Goal: Task Accomplishment & Management: Complete application form

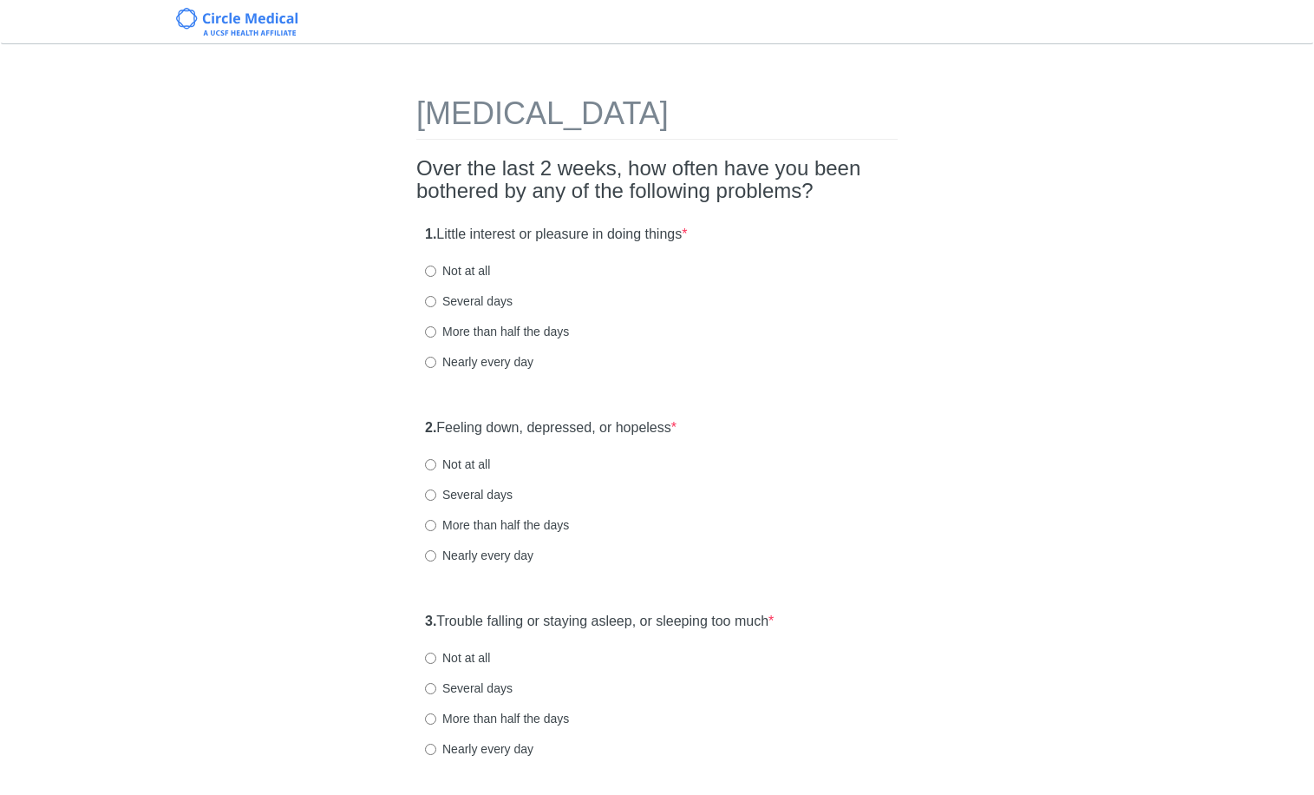
click at [815, 304] on div "Several days" at bounding box center [657, 300] width 464 height 17
click at [466, 310] on div "1. Little interest or pleasure in doing things * Not at all Several days More t…" at bounding box center [656, 306] width 481 height 180
click at [467, 304] on label "Several days" at bounding box center [469, 300] width 88 height 17
click at [436, 304] on input "Several days" at bounding box center [430, 301] width 11 height 11
radio input "true"
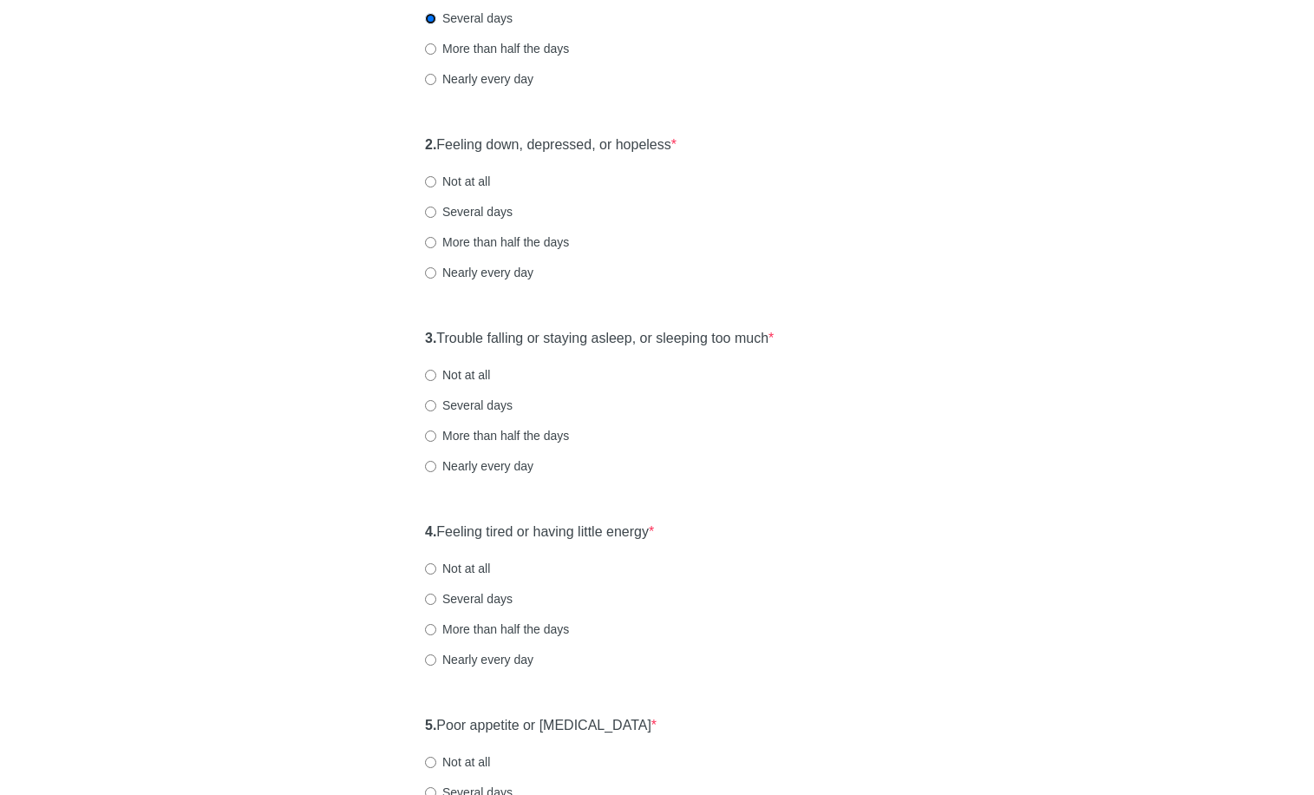
scroll to position [303, 0]
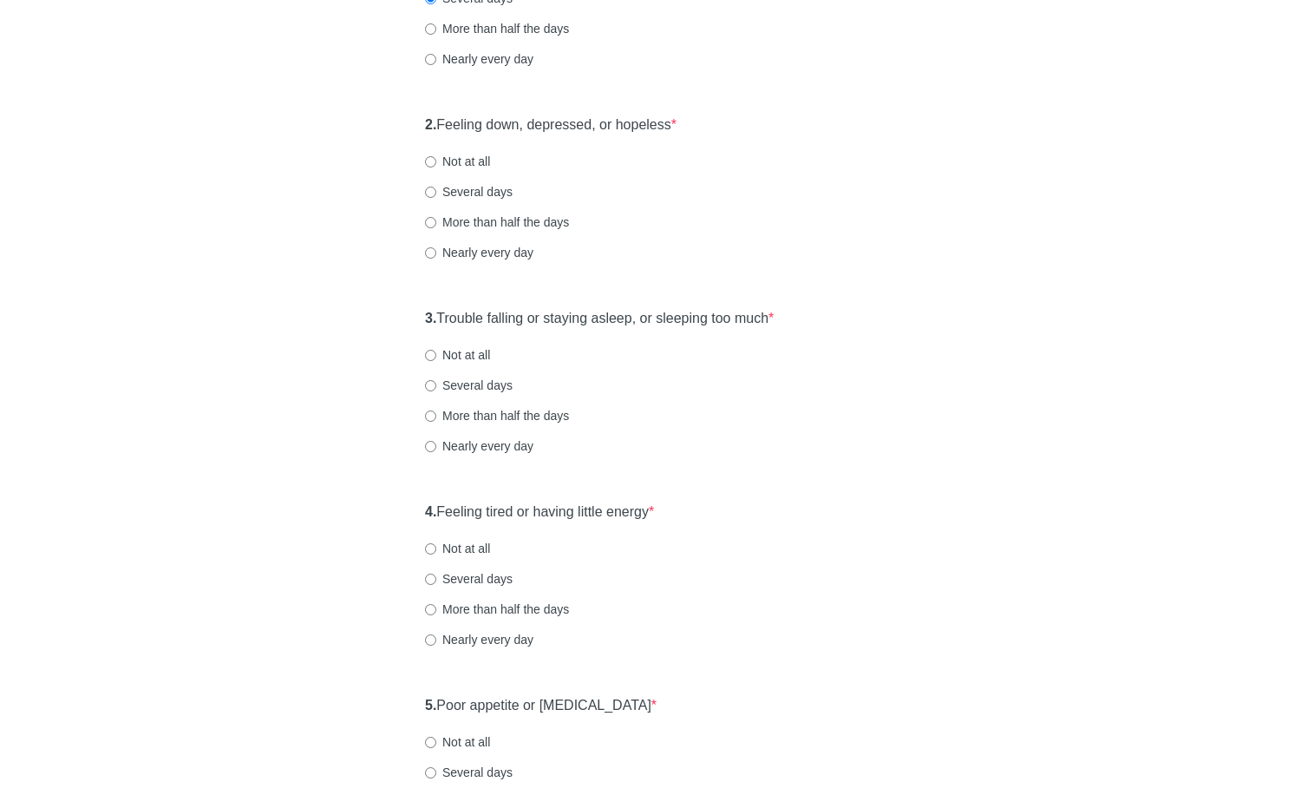
click at [475, 160] on label "Not at all" at bounding box center [457, 161] width 65 height 17
click at [436, 160] on input "Not at all" at bounding box center [430, 161] width 11 height 11
radio input "true"
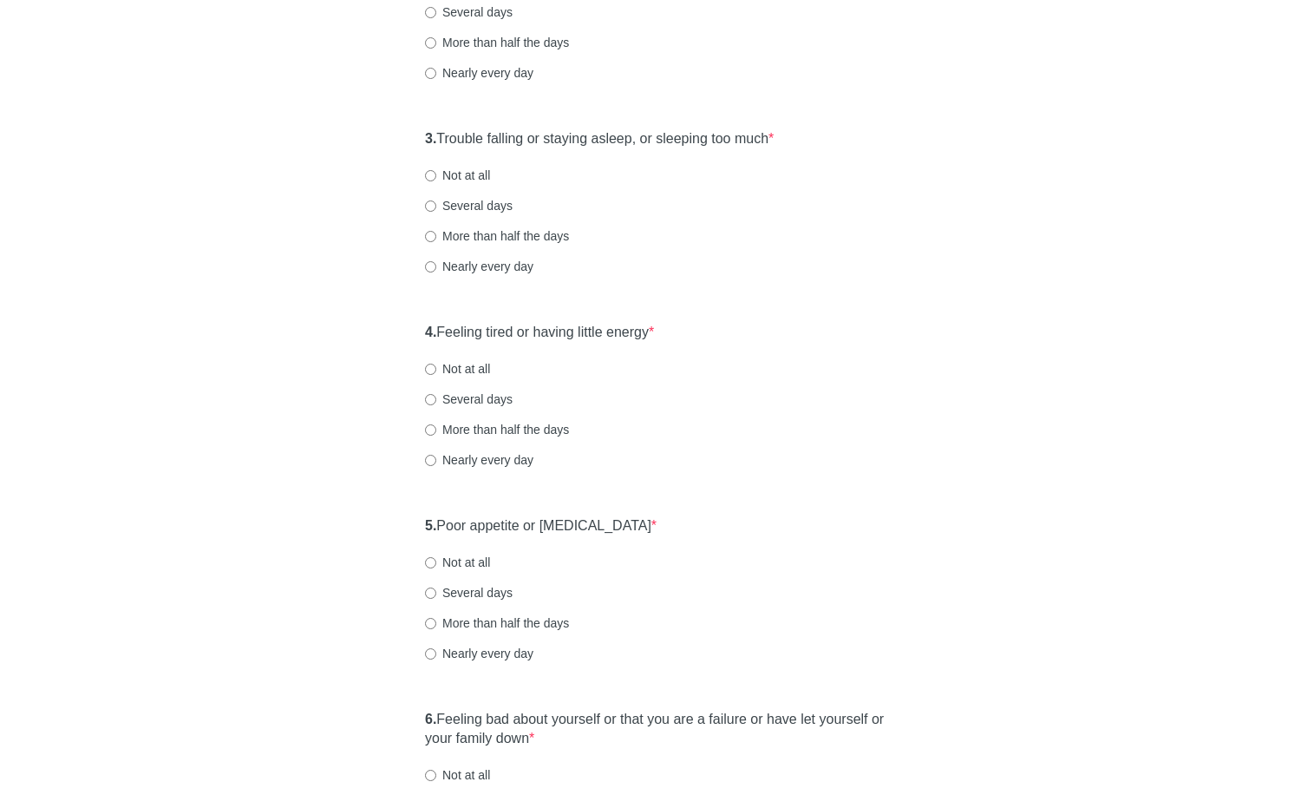
scroll to position [487, 0]
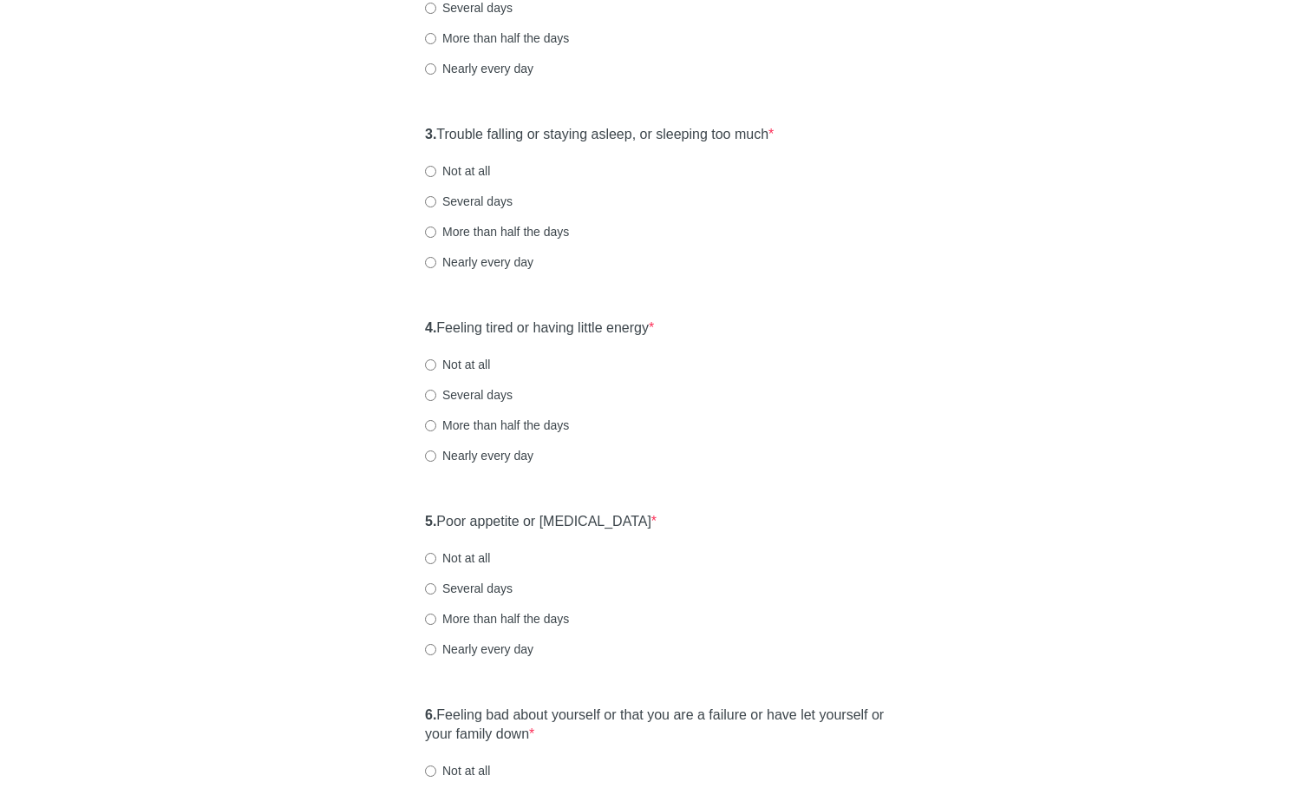
click at [468, 206] on label "Several days" at bounding box center [469, 201] width 88 height 17
click at [436, 206] on input "Several days" at bounding box center [430, 201] width 11 height 11
radio input "true"
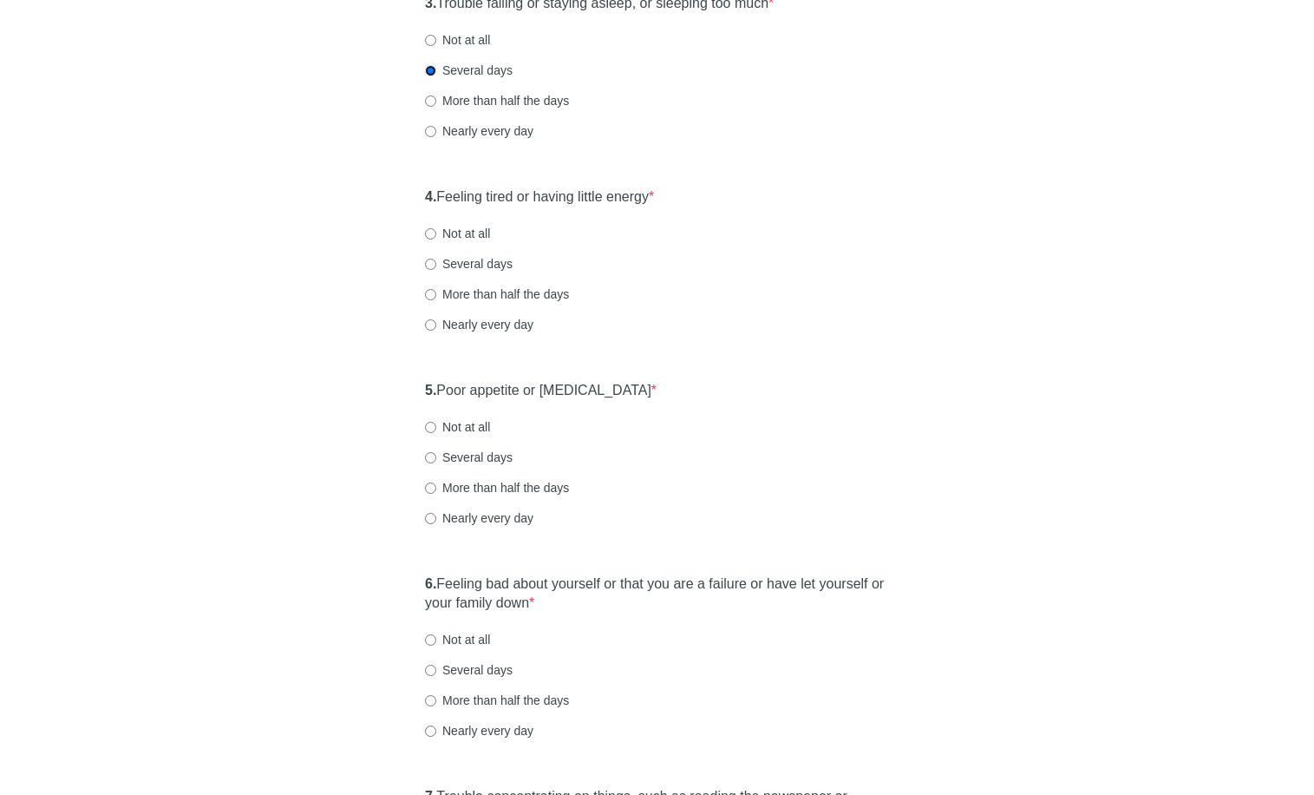
scroll to position [640, 0]
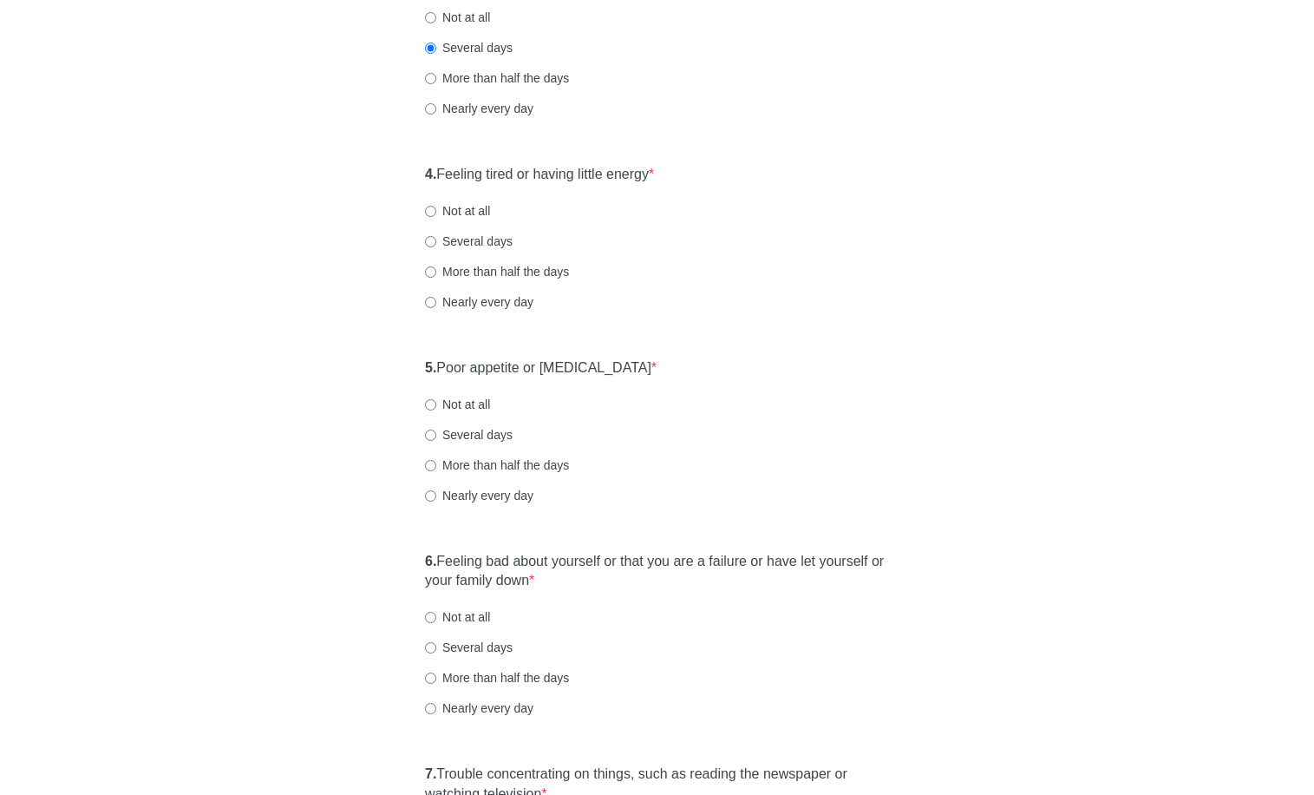
click at [447, 235] on label "Several days" at bounding box center [469, 240] width 88 height 17
click at [436, 236] on input "Several days" at bounding box center [430, 241] width 11 height 11
radio input "true"
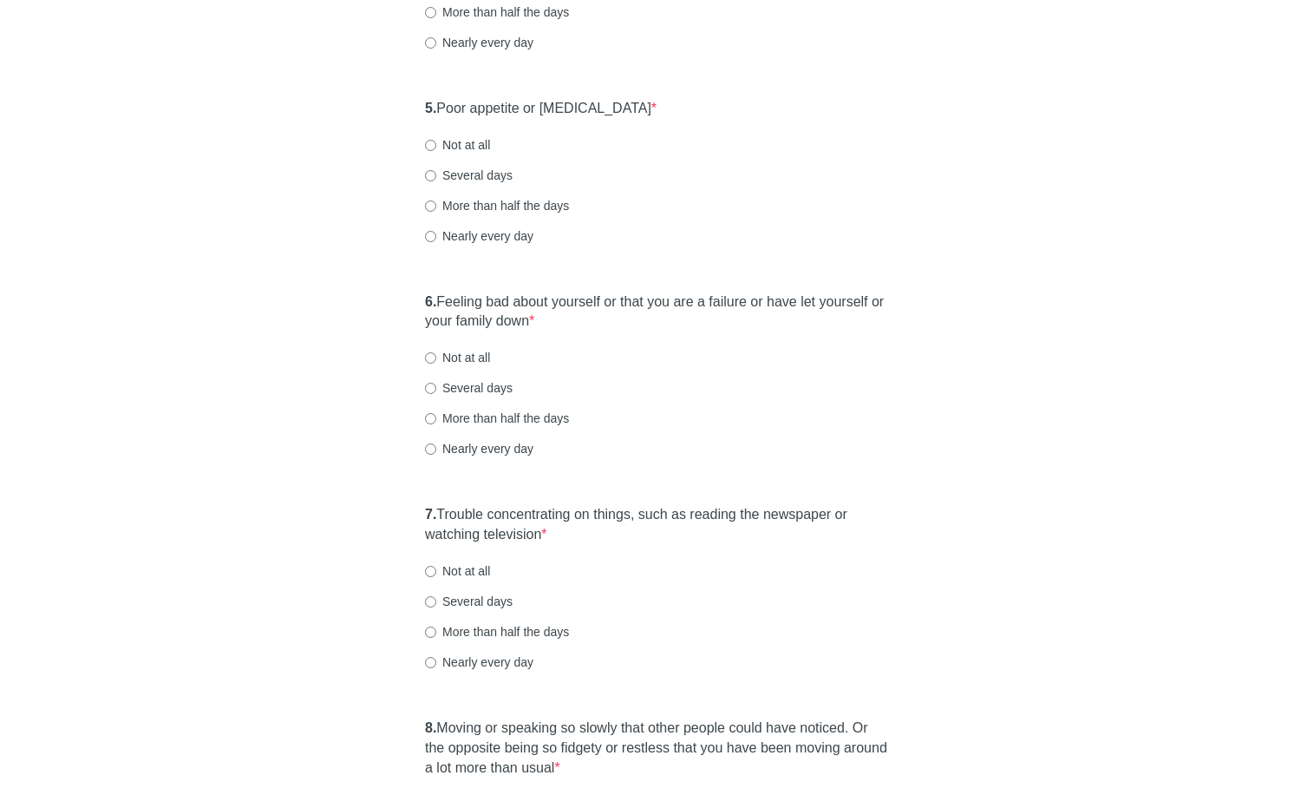
scroll to position [913, 0]
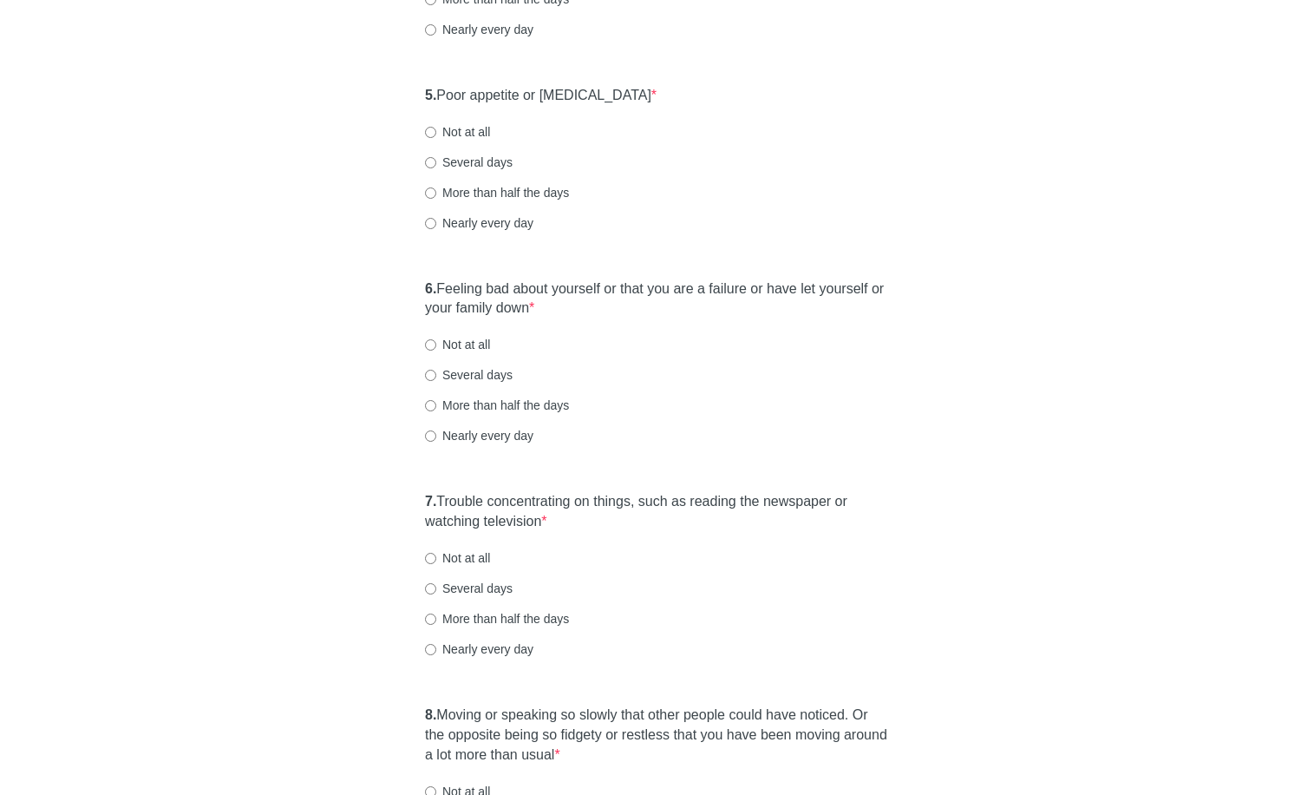
click at [454, 139] on label "Not at all" at bounding box center [457, 131] width 65 height 17
click at [436, 138] on input "Not at all" at bounding box center [430, 132] width 11 height 11
radio input "true"
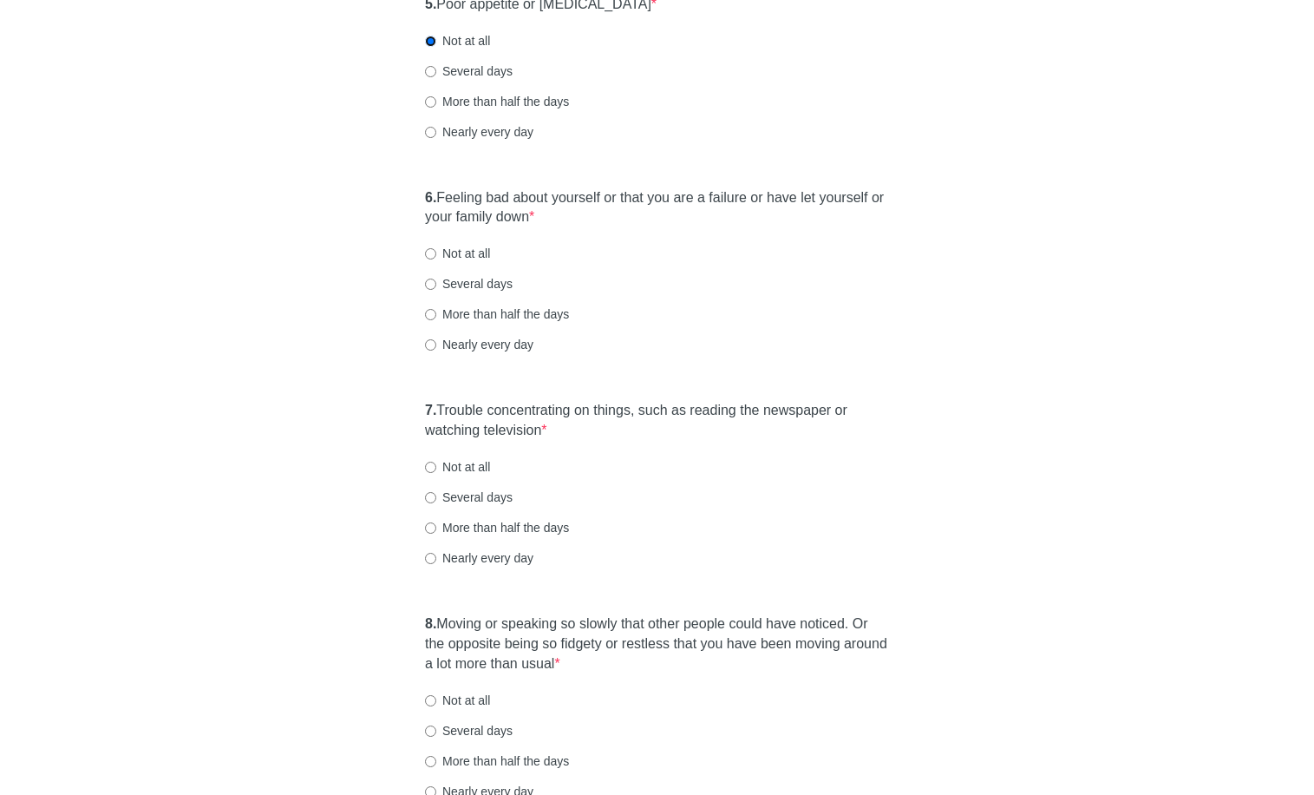
scroll to position [1005, 0]
click at [451, 250] on label "Not at all" at bounding box center [457, 252] width 65 height 17
click at [436, 250] on input "Not at all" at bounding box center [430, 252] width 11 height 11
radio input "true"
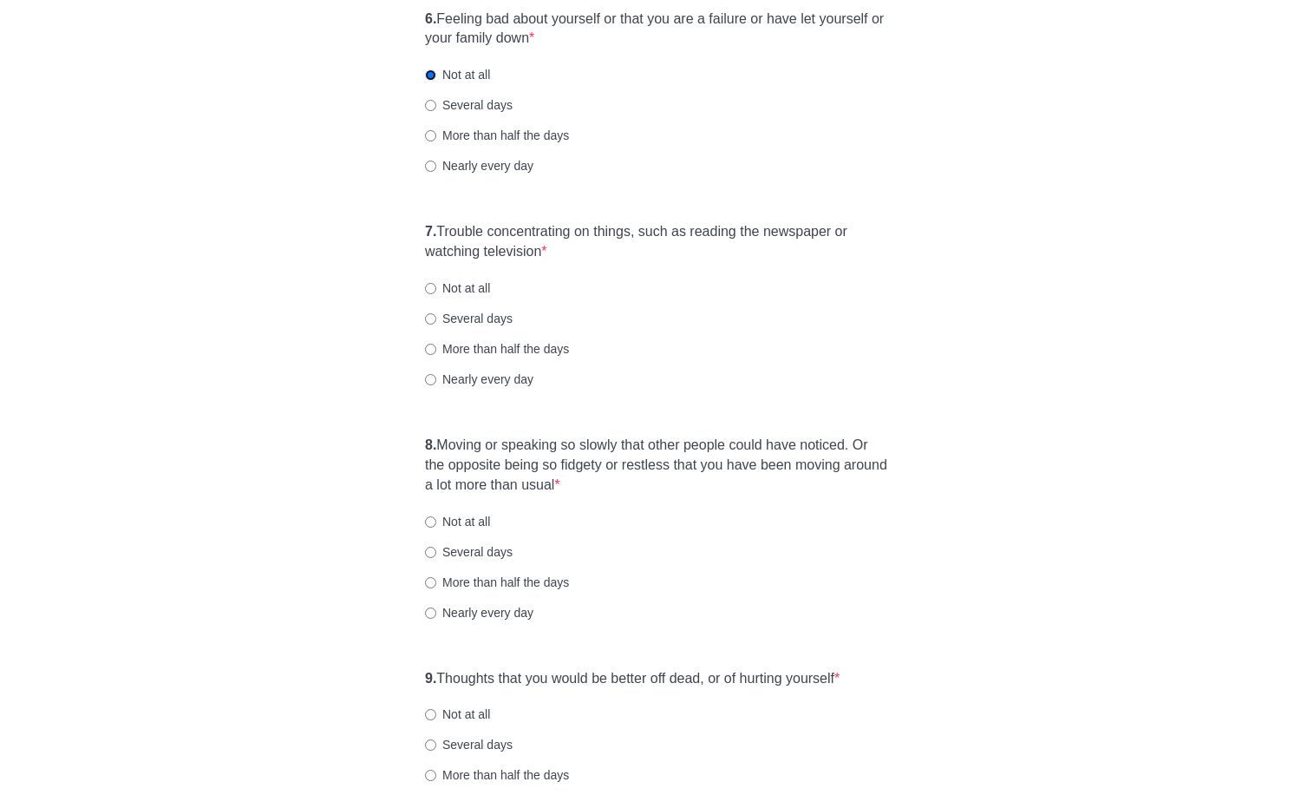
scroll to position [1270, 0]
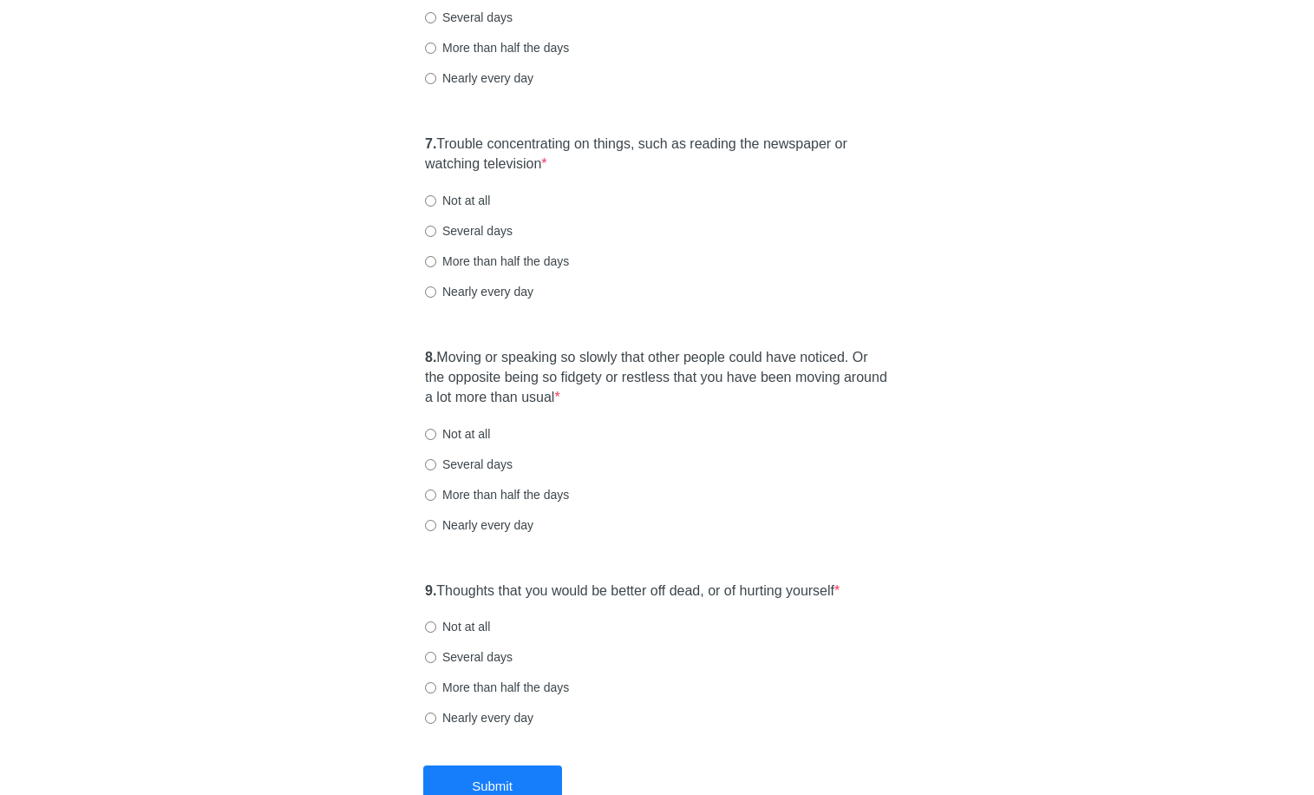
click at [464, 196] on label "Not at all" at bounding box center [457, 200] width 65 height 17
click at [436, 196] on input "Not at all" at bounding box center [430, 200] width 11 height 11
radio input "true"
click at [475, 258] on label "More than half the days" at bounding box center [497, 260] width 144 height 17
click at [436, 258] on input "More than half the days" at bounding box center [430, 261] width 11 height 11
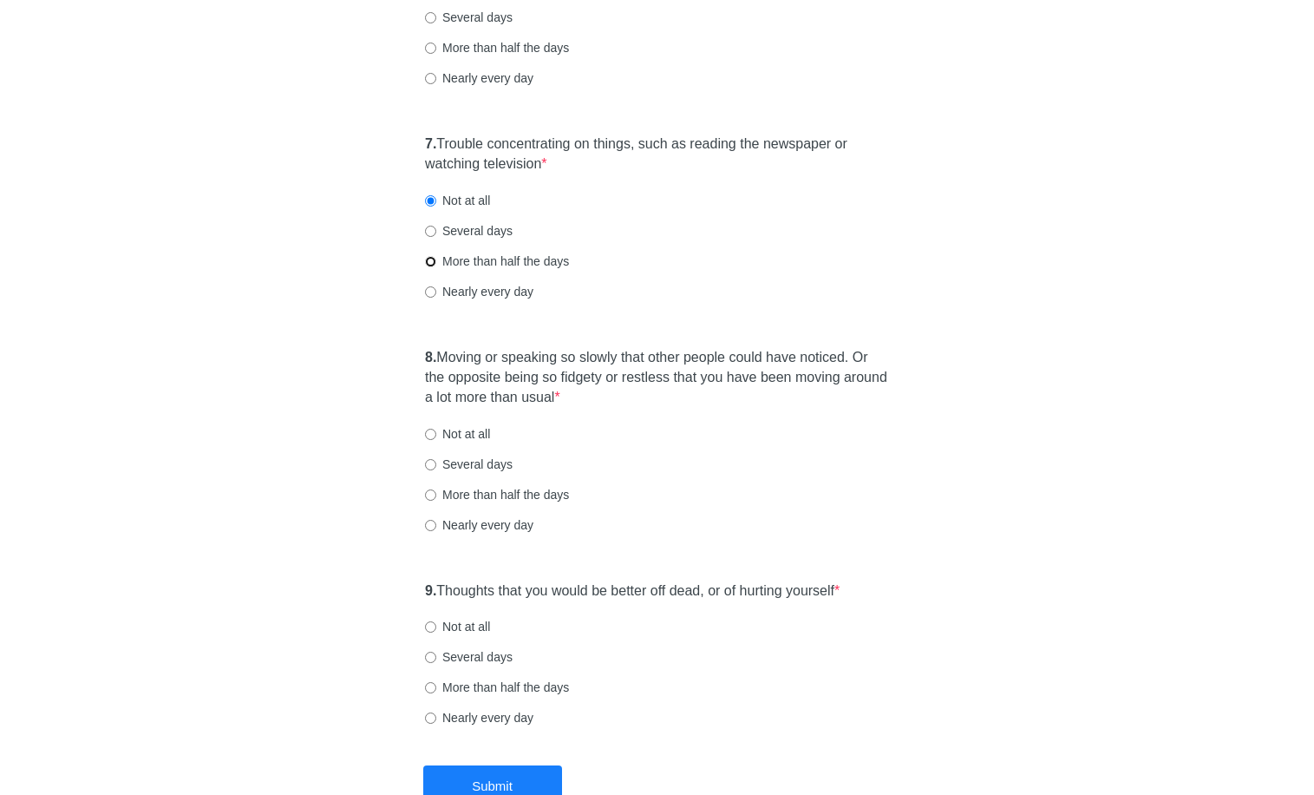
radio input "true"
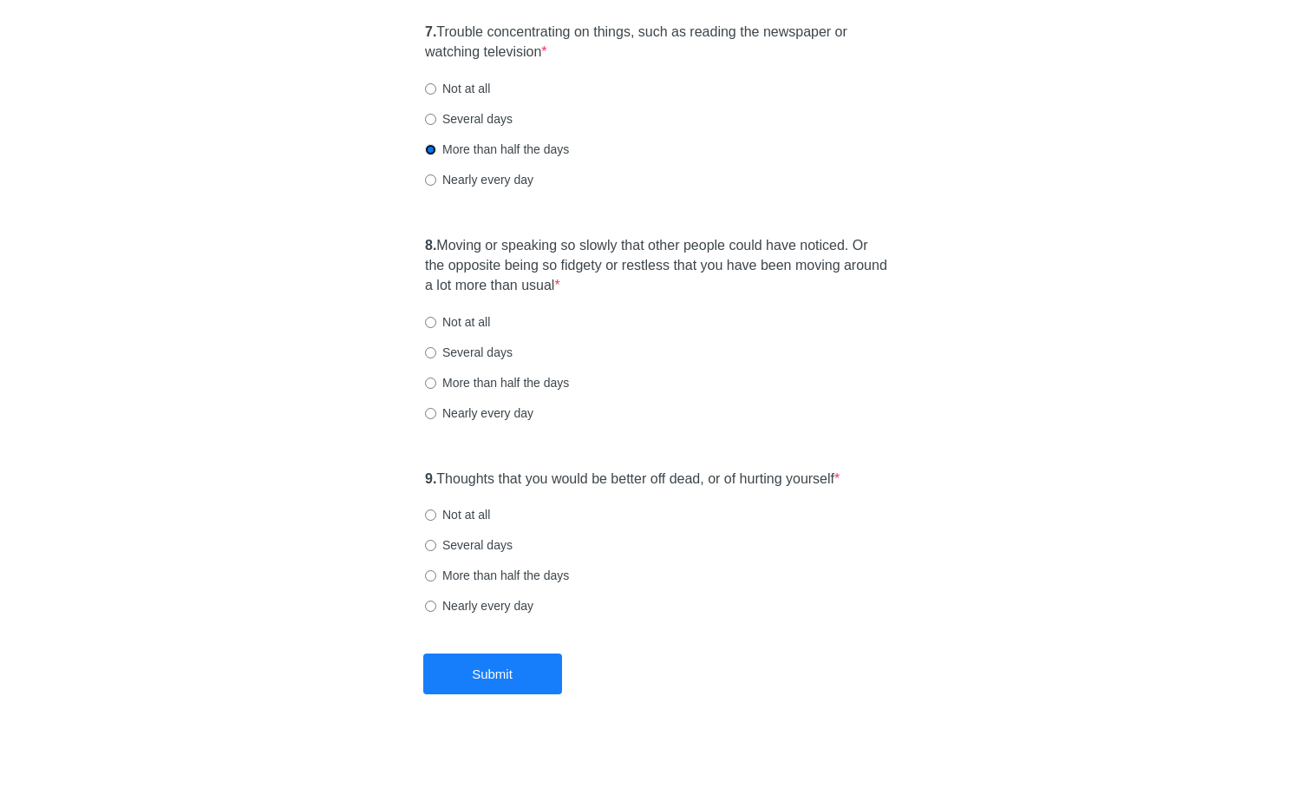
scroll to position [1386, 0]
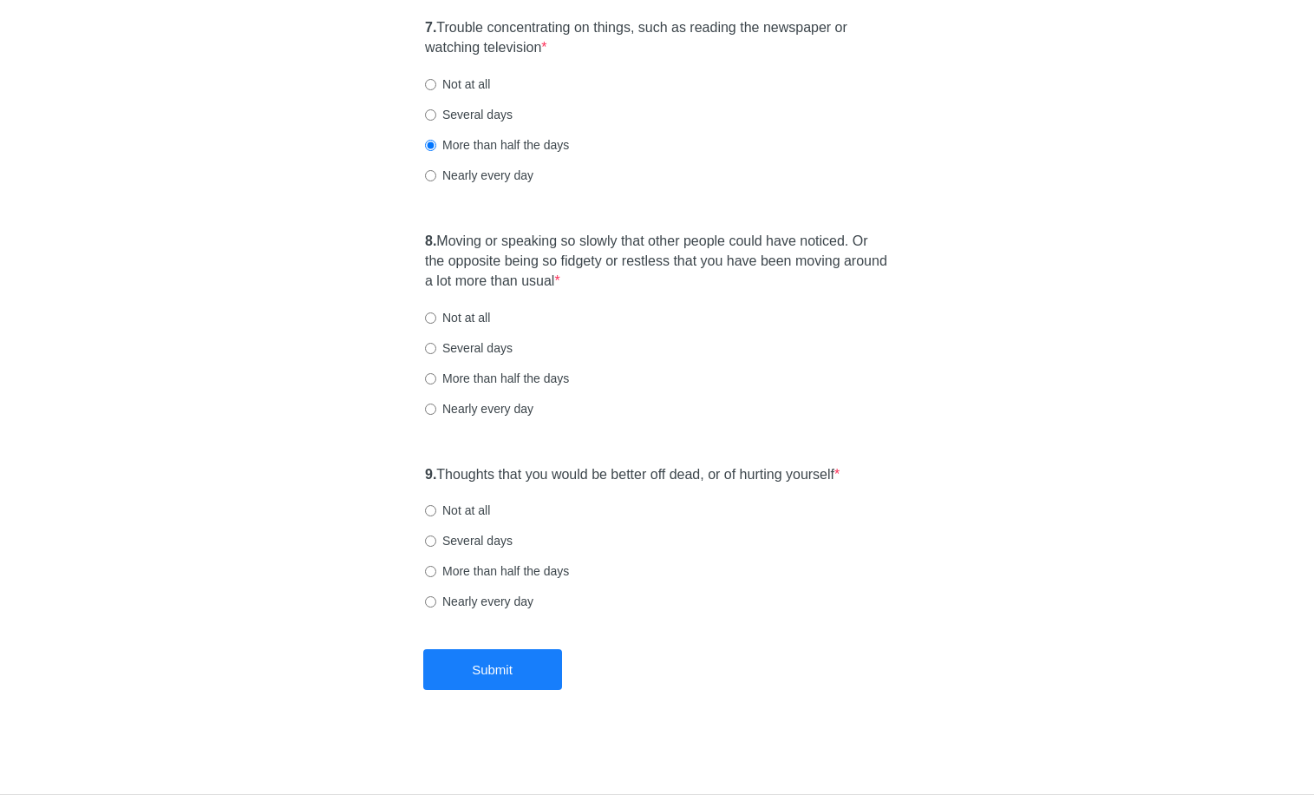
click at [466, 347] on label "Several days" at bounding box center [469, 347] width 88 height 17
click at [436, 347] on input "Several days" at bounding box center [430, 348] width 11 height 11
radio input "true"
click at [478, 513] on label "Not at all" at bounding box center [457, 509] width 65 height 17
click at [436, 513] on input "Not at all" at bounding box center [430, 510] width 11 height 11
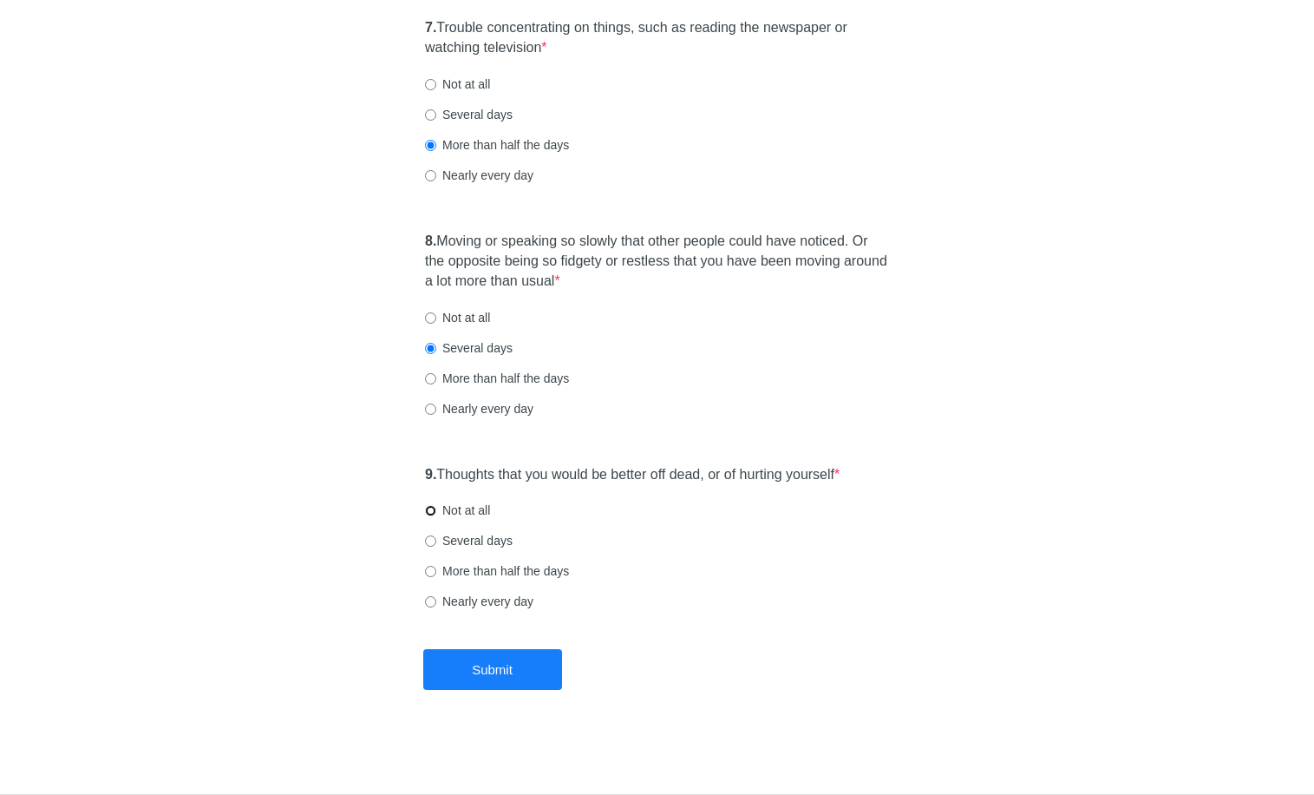
radio input "true"
click at [516, 683] on button "Submit" at bounding box center [492, 669] width 139 height 41
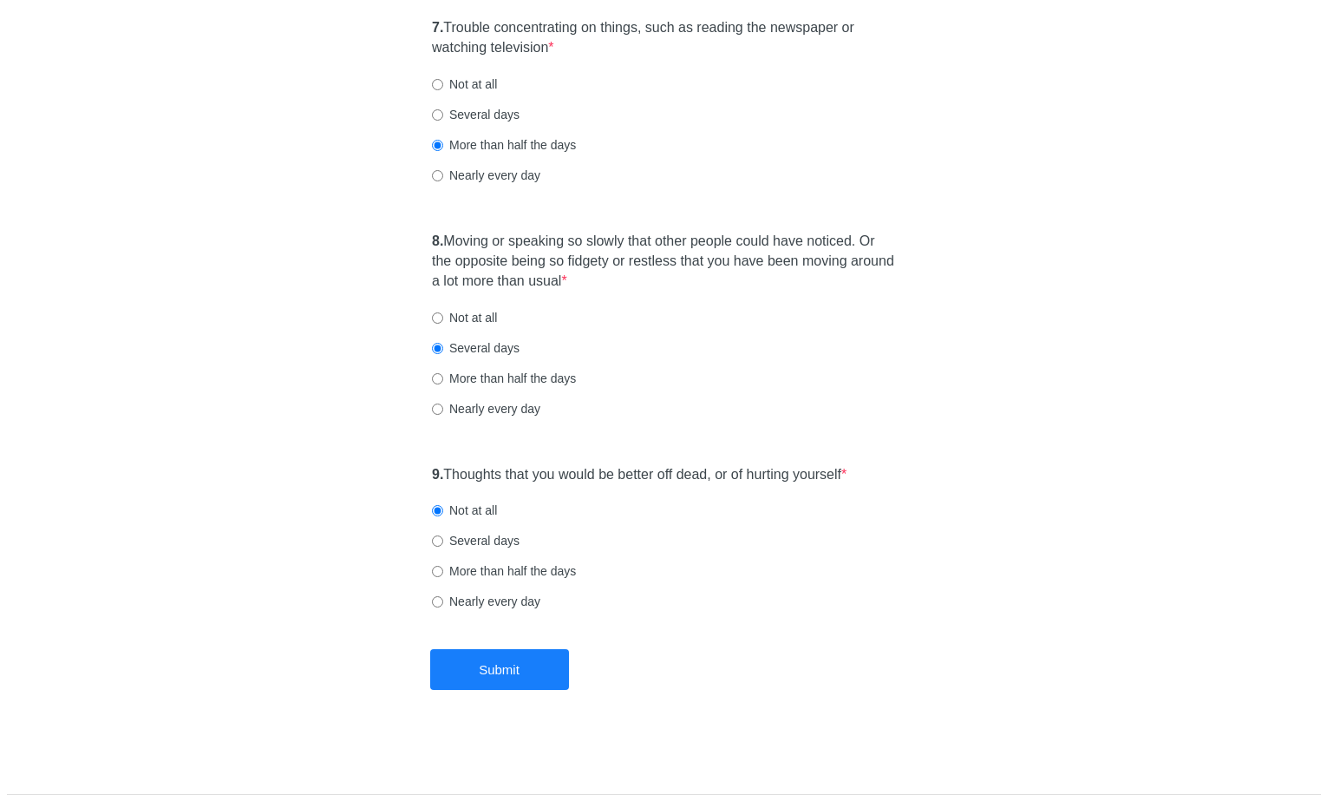
scroll to position [0, 0]
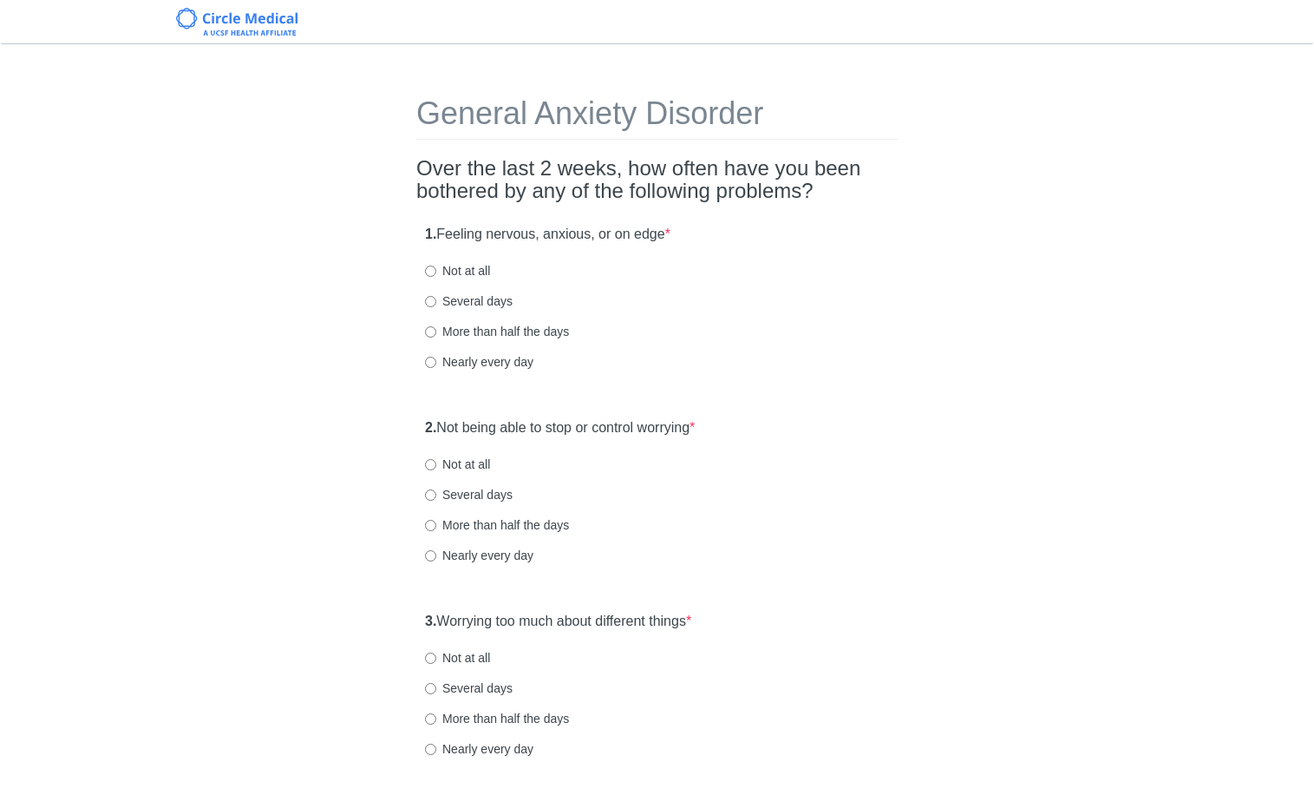
click at [468, 305] on label "Several days" at bounding box center [469, 300] width 88 height 17
click at [436, 305] on input "Several days" at bounding box center [430, 301] width 11 height 11
radio input "true"
click at [468, 330] on label "More than half the days" at bounding box center [497, 331] width 144 height 17
click at [436, 330] on input "More than half the days" at bounding box center [430, 331] width 11 height 11
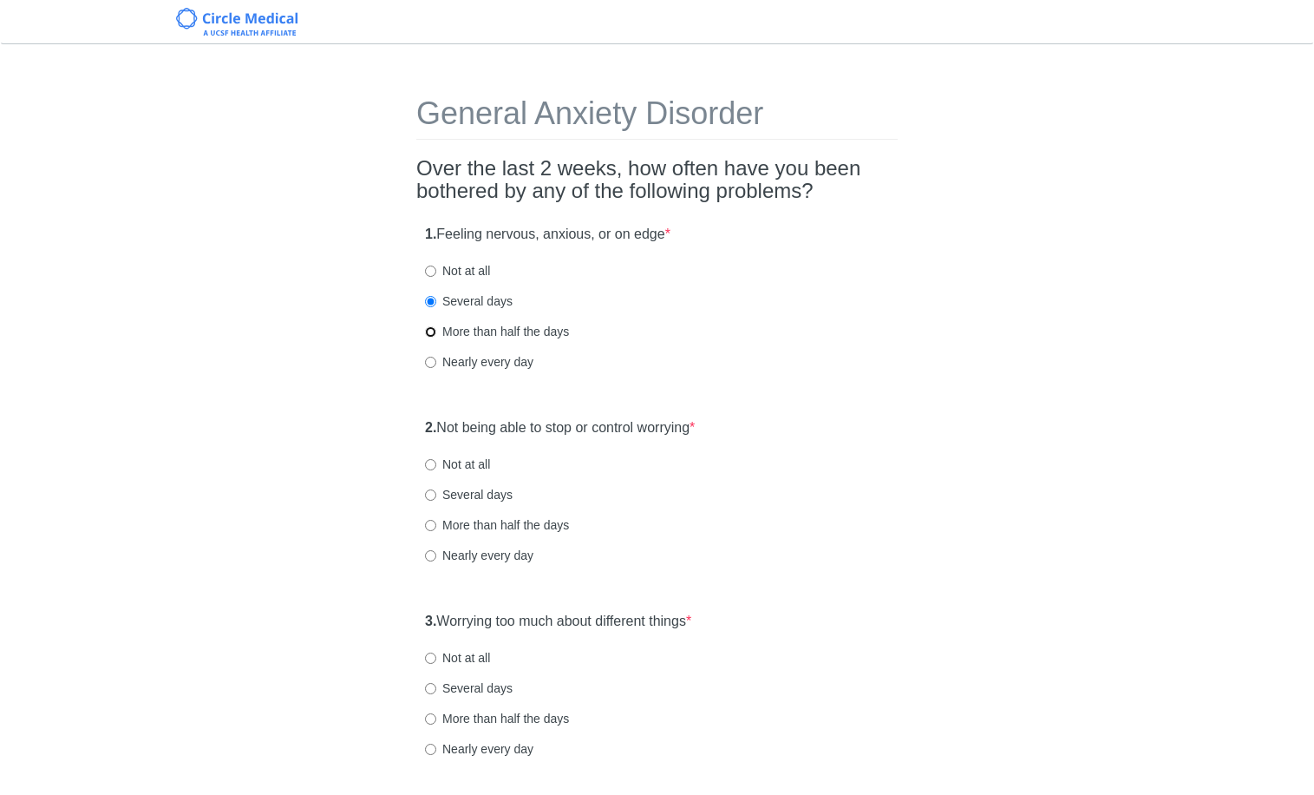
radio input "true"
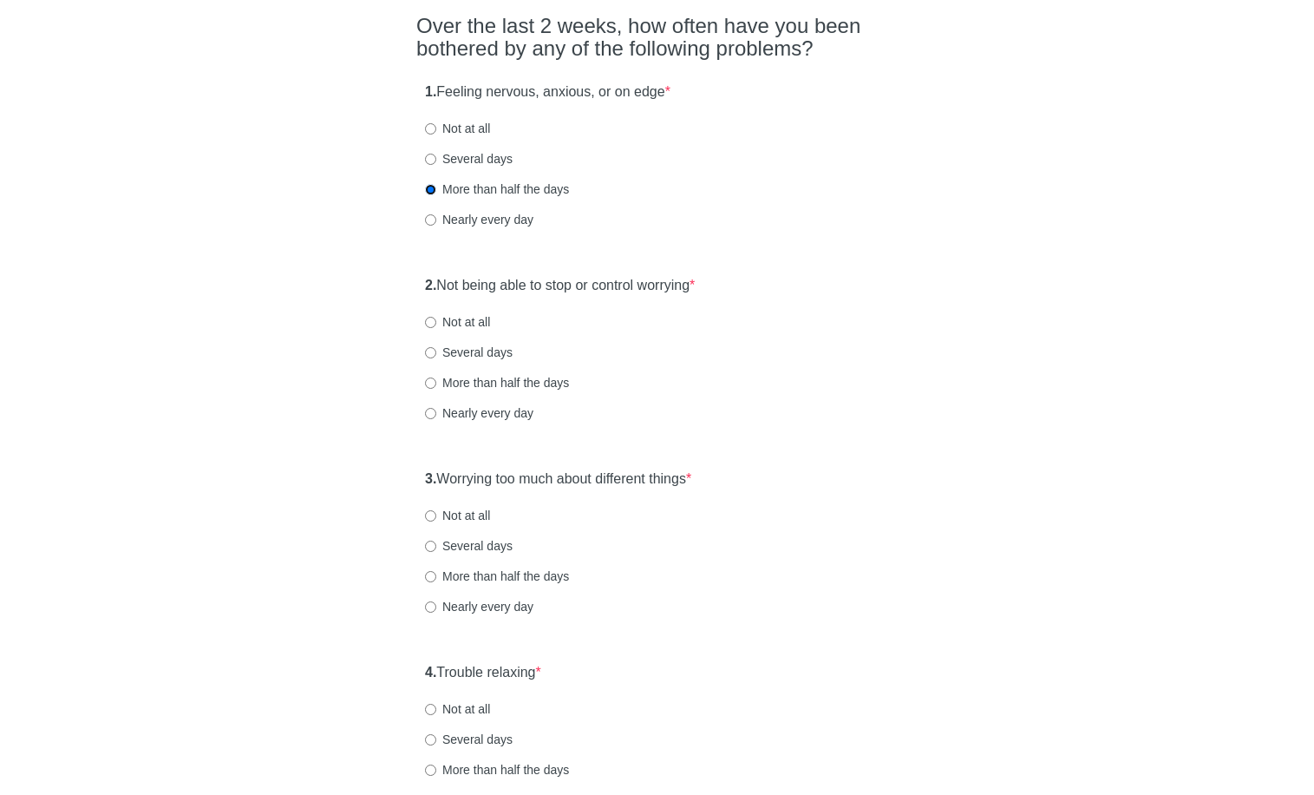
scroll to position [213, 0]
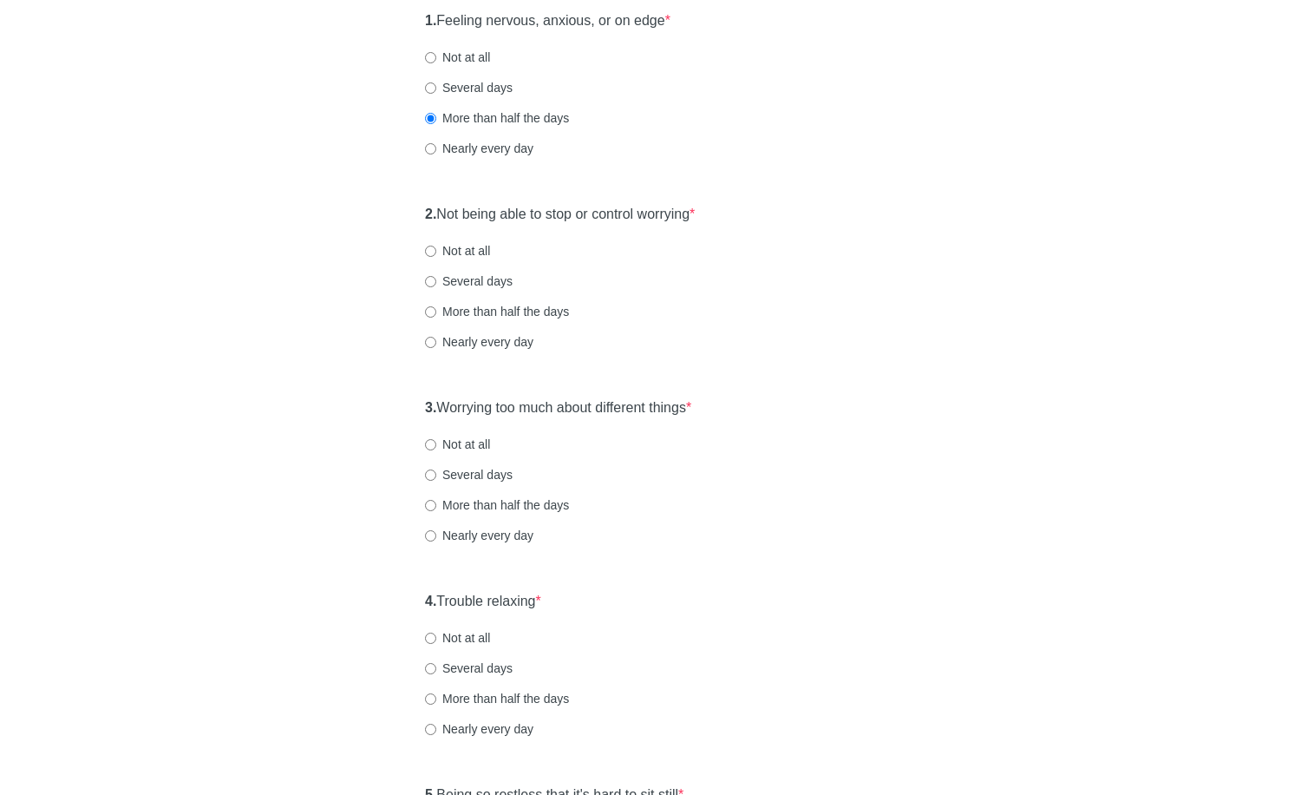
click at [524, 319] on div "2. Not being able to stop or control worrying * Not at all Several days More th…" at bounding box center [656, 286] width 481 height 180
click at [539, 318] on label "More than half the days" at bounding box center [497, 311] width 144 height 17
click at [436, 317] on input "More than half the days" at bounding box center [430, 311] width 11 height 11
radio input "true"
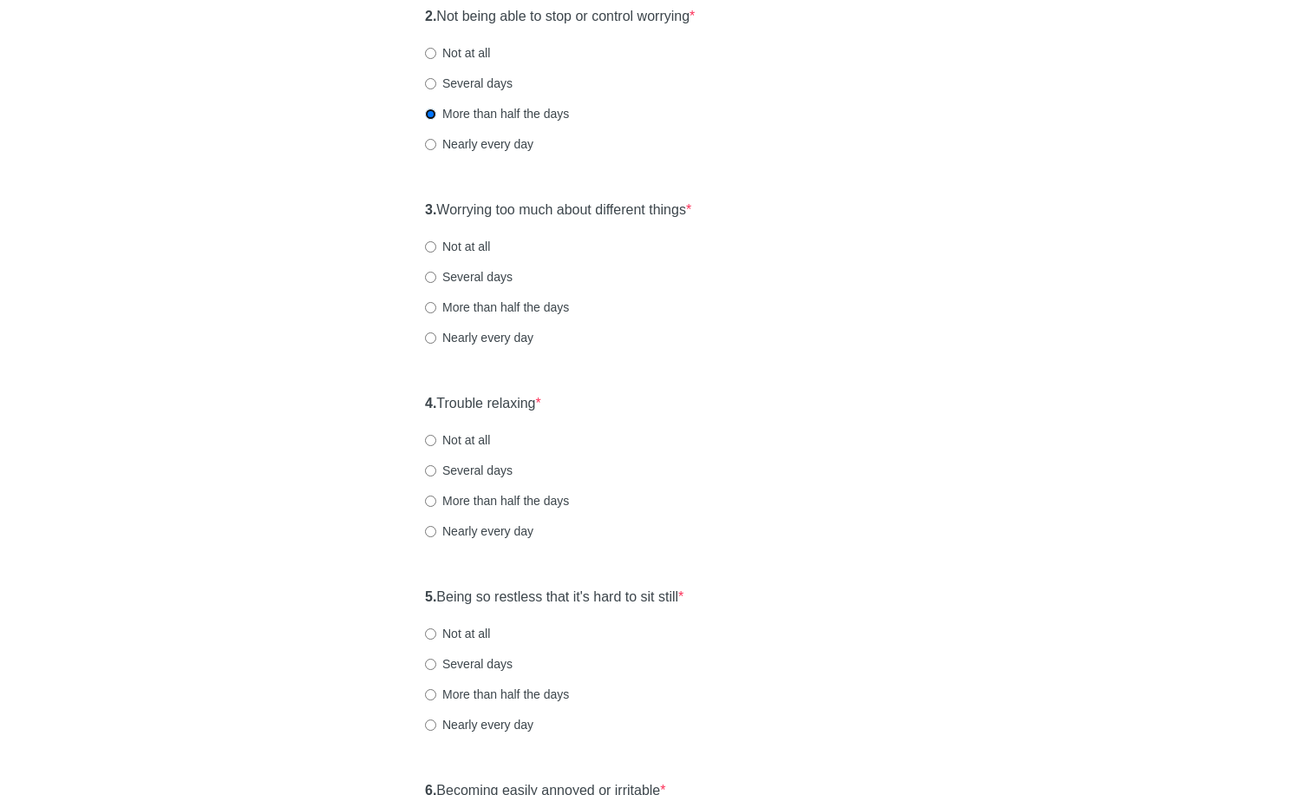
scroll to position [423, 0]
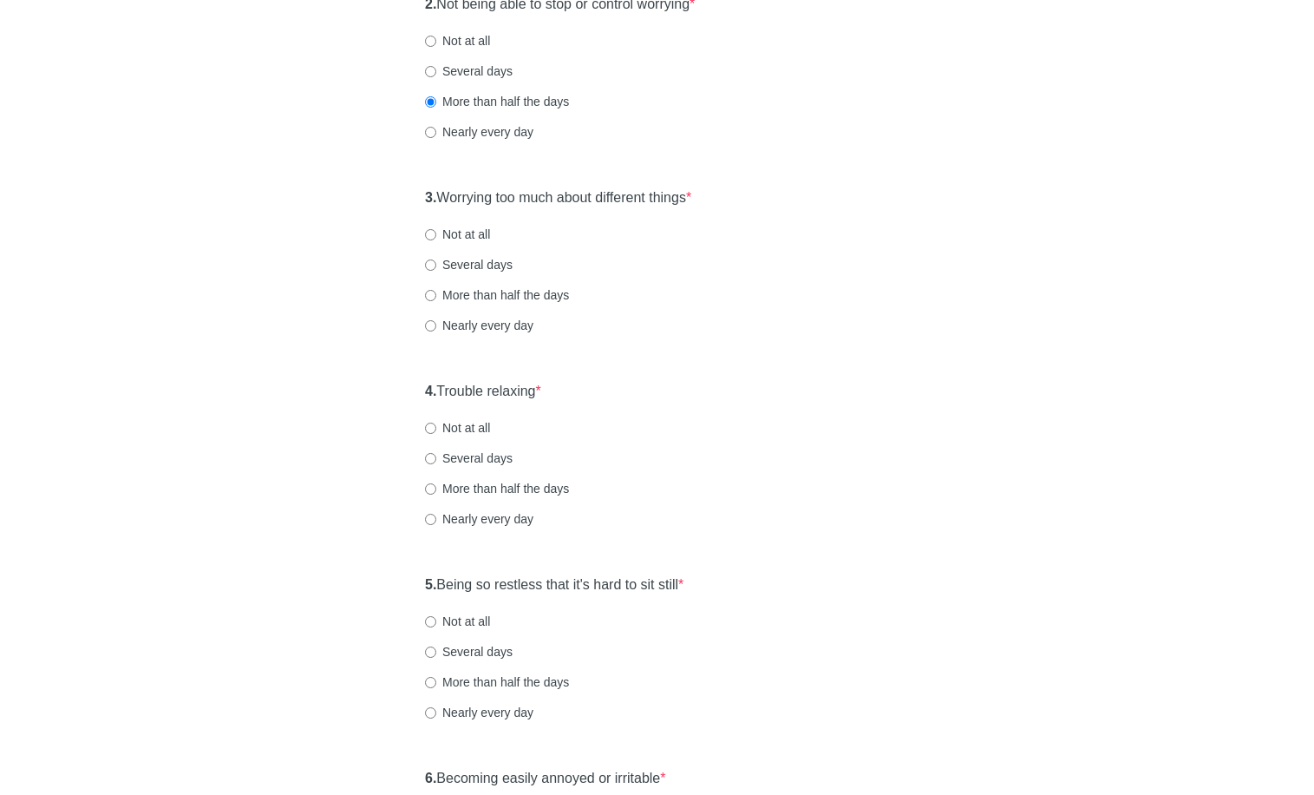
click at [487, 326] on label "Nearly every day" at bounding box center [479, 325] width 108 height 17
click at [436, 326] on input "Nearly every day" at bounding box center [430, 325] width 11 height 11
radio input "true"
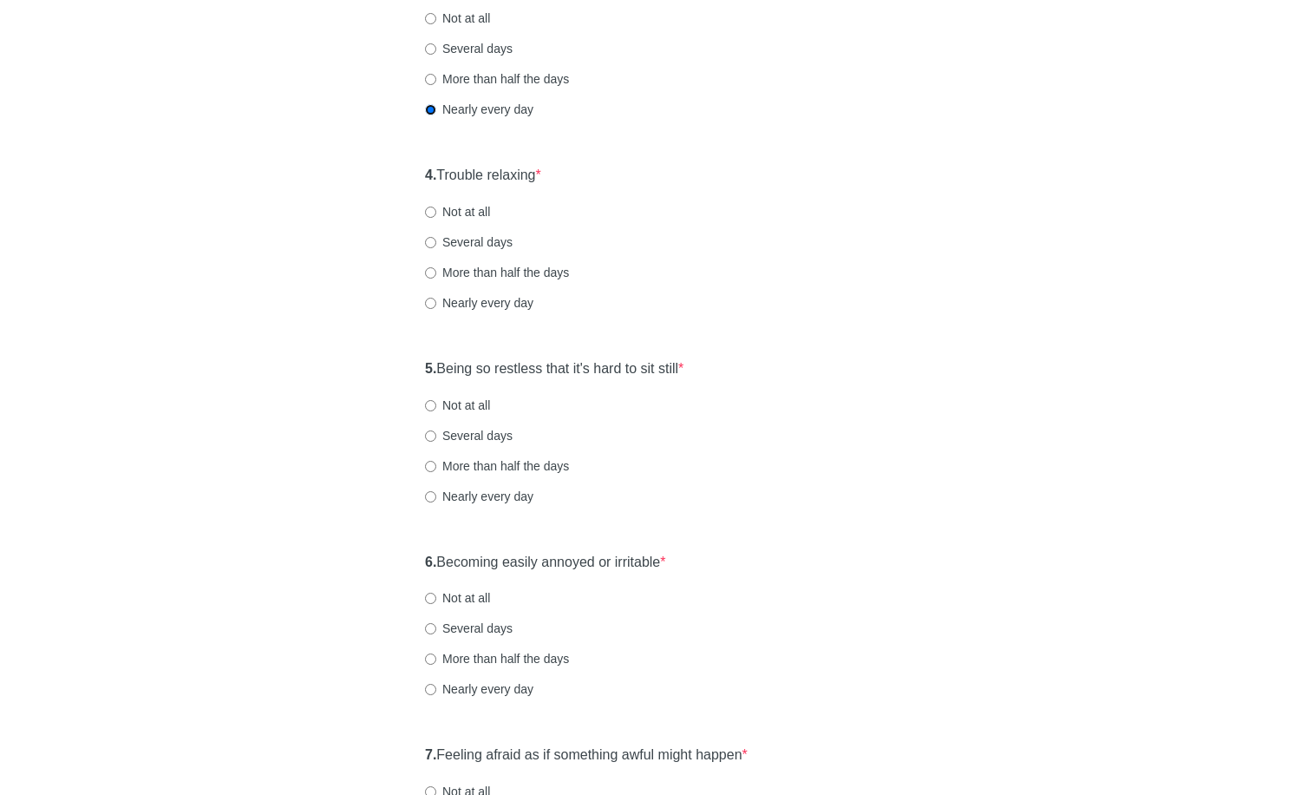
scroll to position [668, 0]
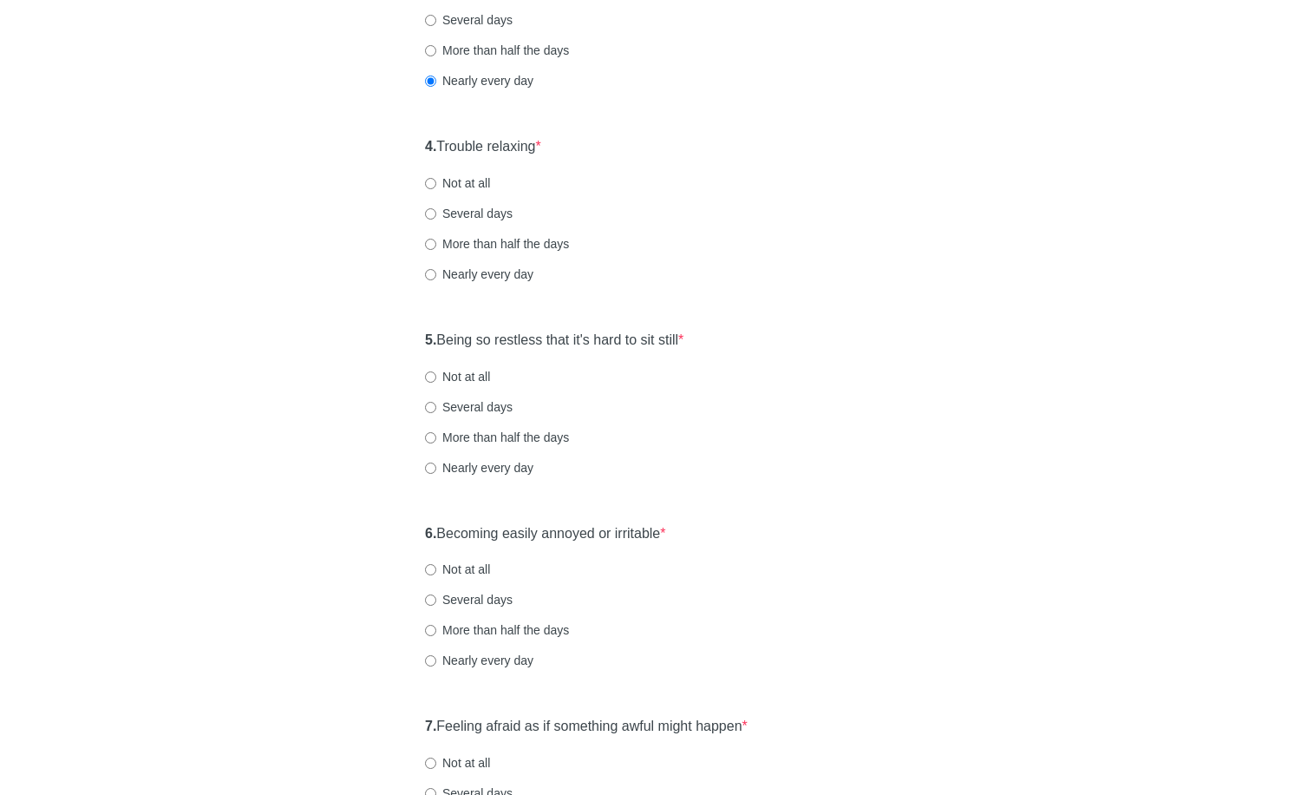
click at [474, 281] on label "Nearly every day" at bounding box center [479, 273] width 108 height 17
click at [436, 280] on input "Nearly every day" at bounding box center [430, 274] width 11 height 11
radio input "true"
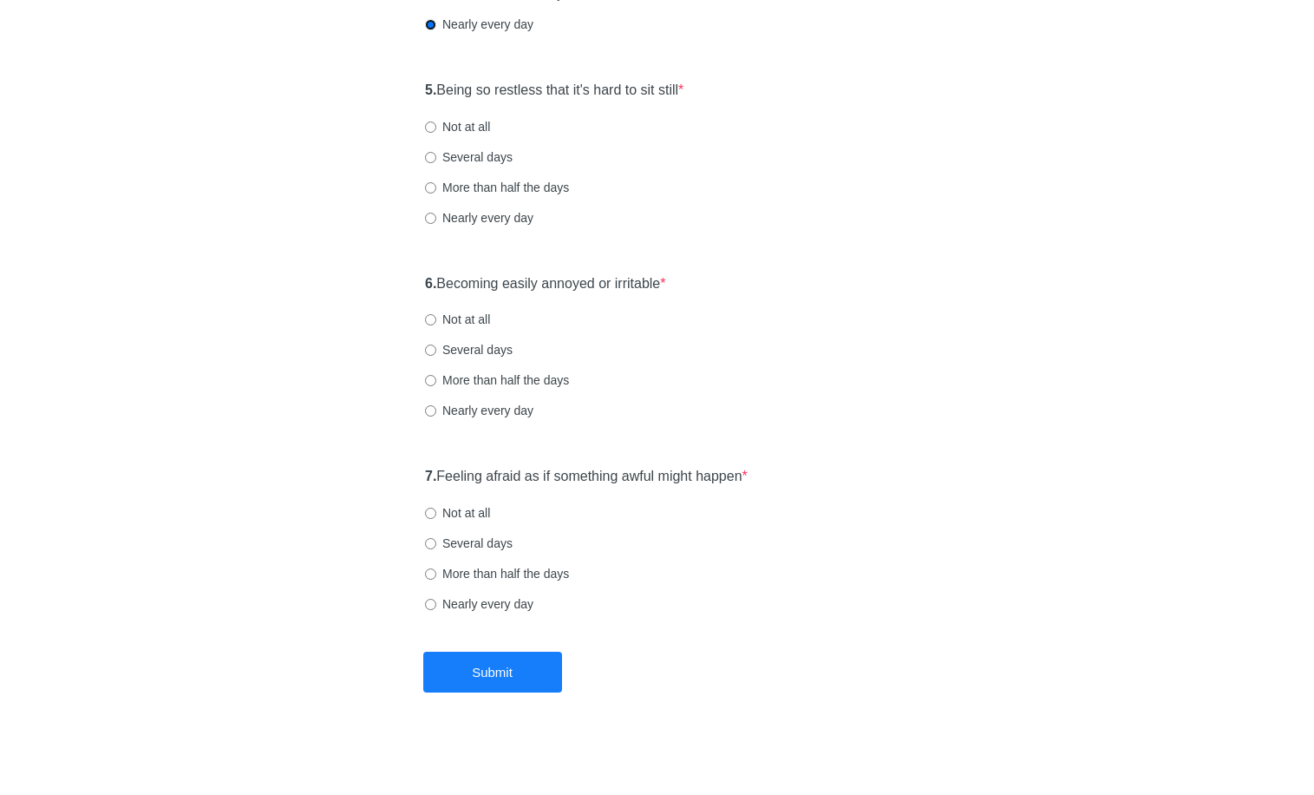
scroll to position [920, 0]
click at [459, 123] on label "Not at all" at bounding box center [457, 123] width 65 height 17
click at [436, 123] on input "Not at all" at bounding box center [430, 124] width 11 height 11
radio input "true"
click at [496, 384] on label "More than half the days" at bounding box center [497, 377] width 144 height 17
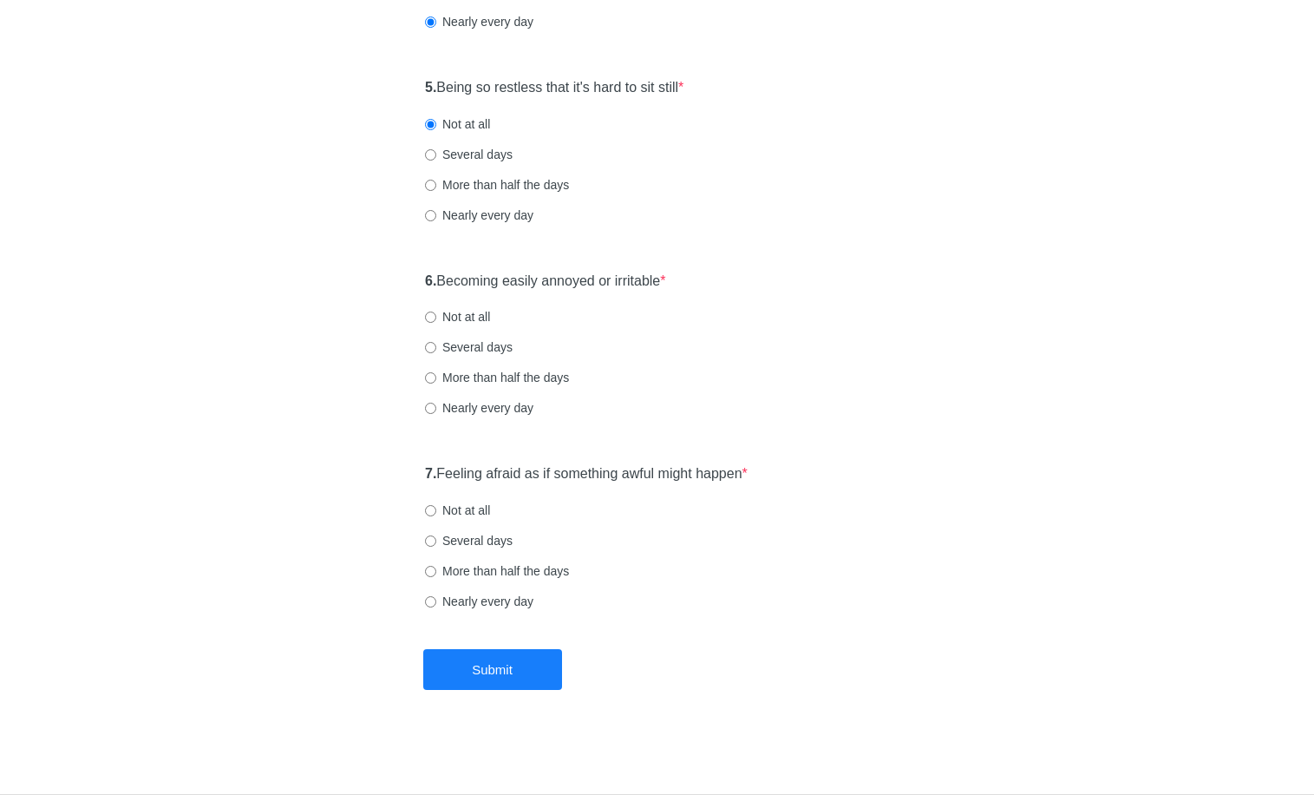
click at [436, 383] on input "More than half the days" at bounding box center [430, 377] width 11 height 11
radio input "true"
click at [490, 508] on label "Not at all" at bounding box center [457, 509] width 65 height 17
click at [436, 508] on input "Not at all" at bounding box center [430, 510] width 11 height 11
radio input "true"
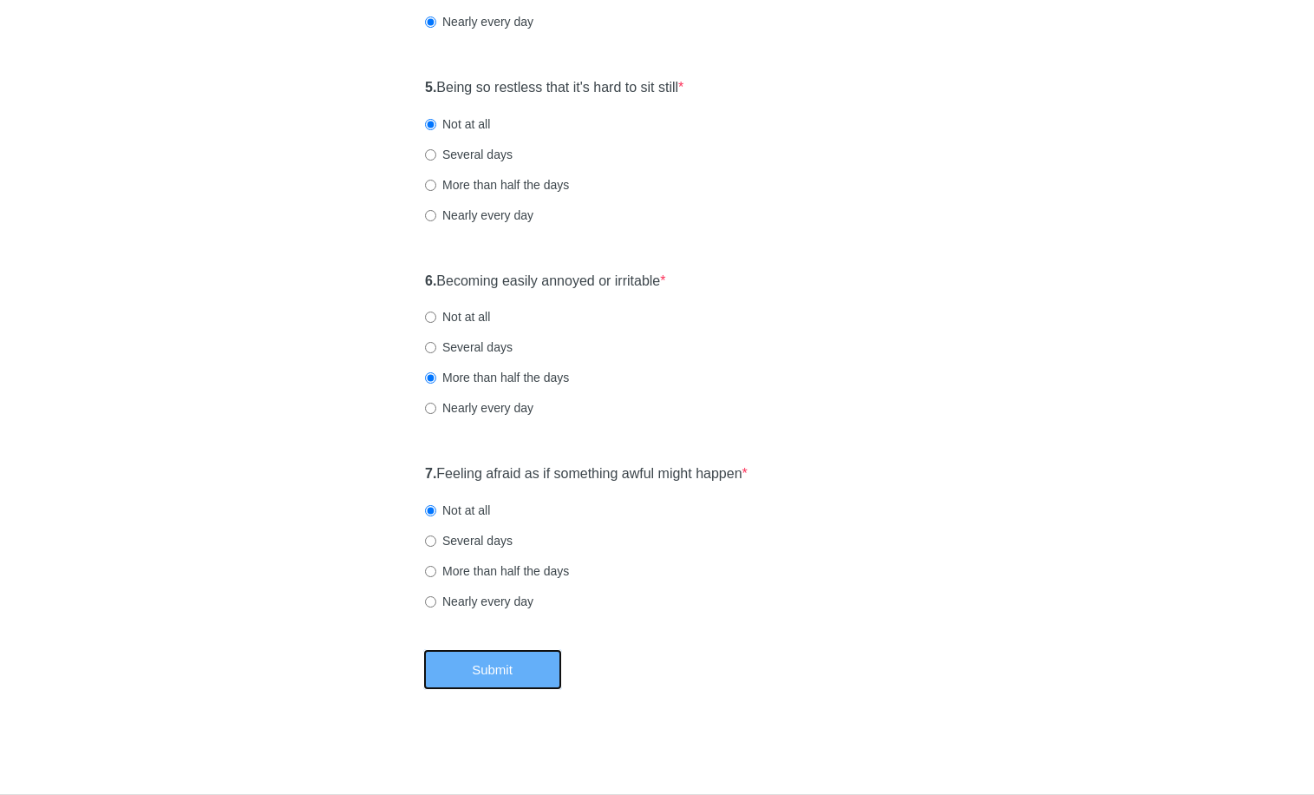
click at [437, 662] on button "Submit" at bounding box center [492, 669] width 139 height 41
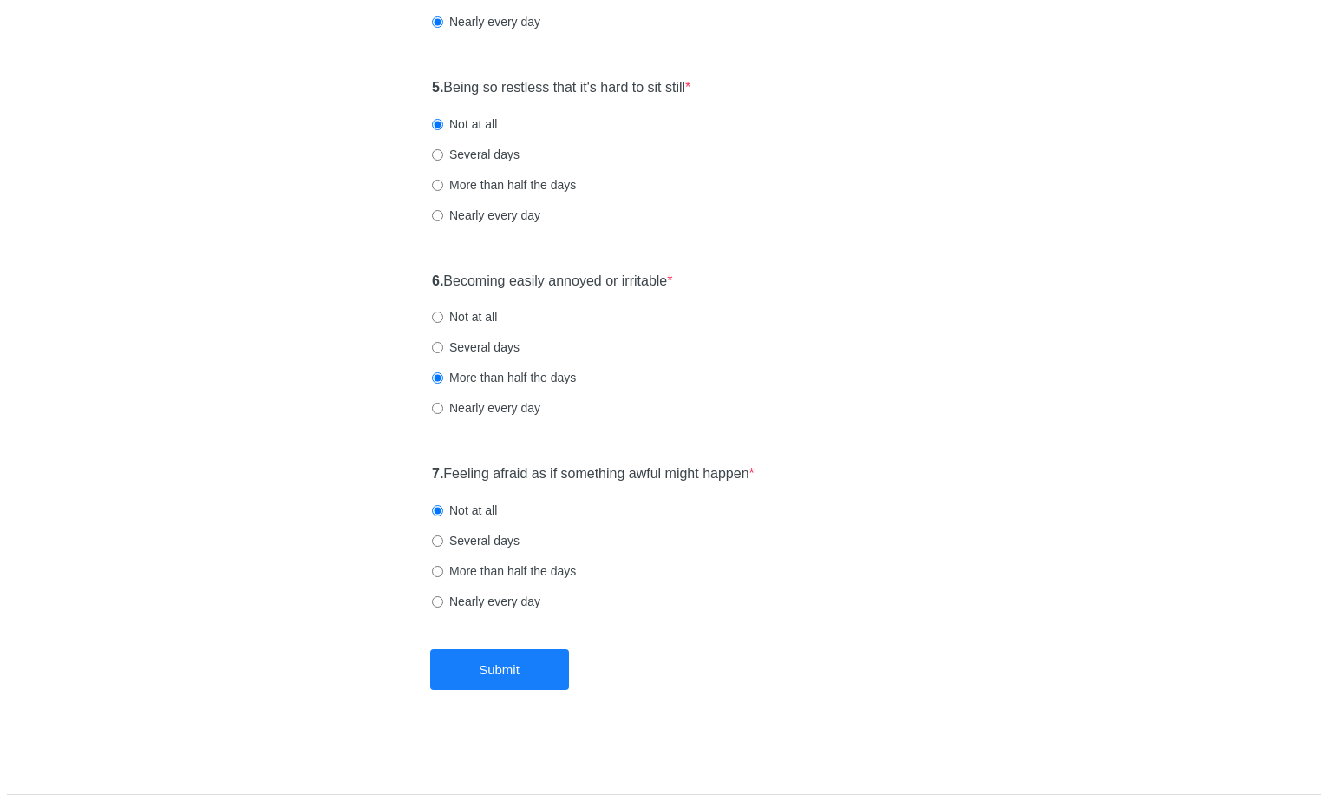
scroll to position [0, 0]
